Goal: Information Seeking & Learning: Learn about a topic

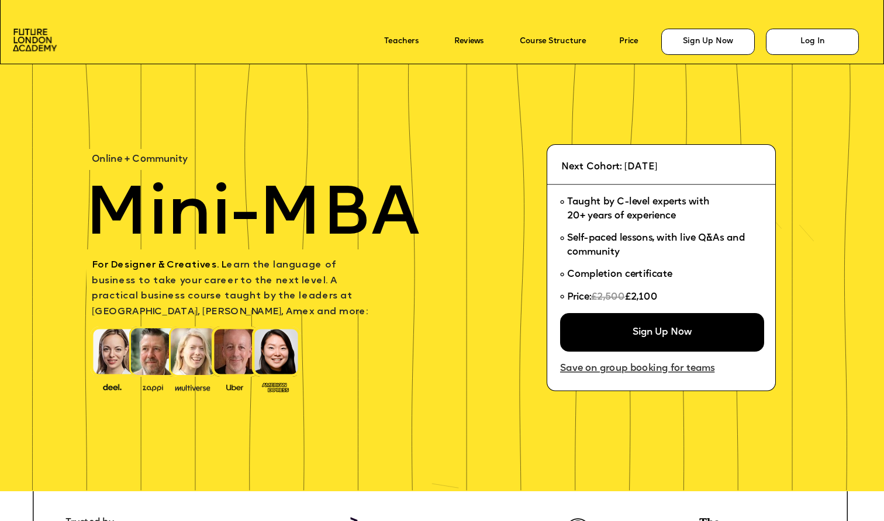
click at [660, 368] on link "Save on group booking for teams" at bounding box center [637, 369] width 154 height 11
